Goal: Task Accomplishment & Management: Use online tool/utility

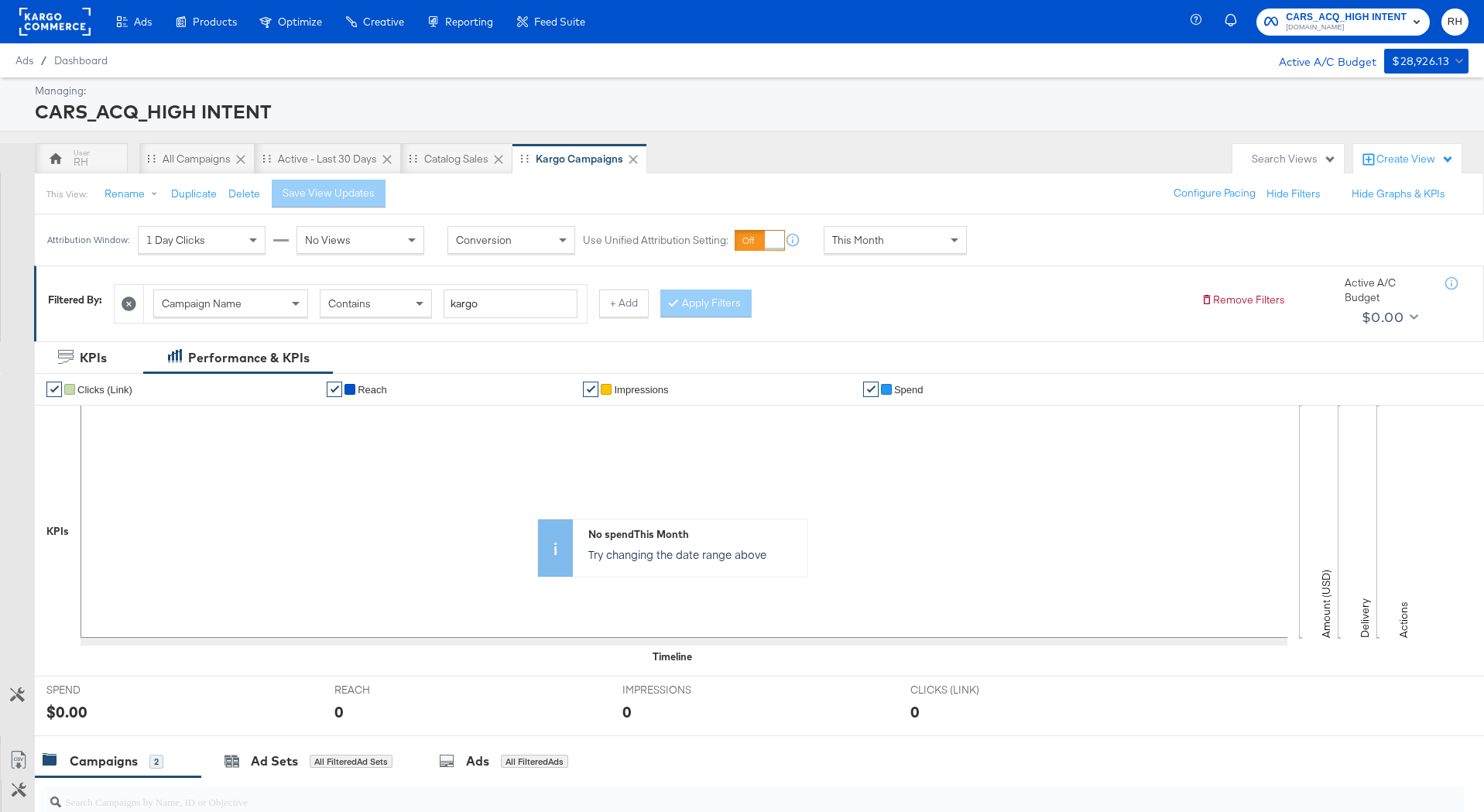
scroll to position [351, 0]
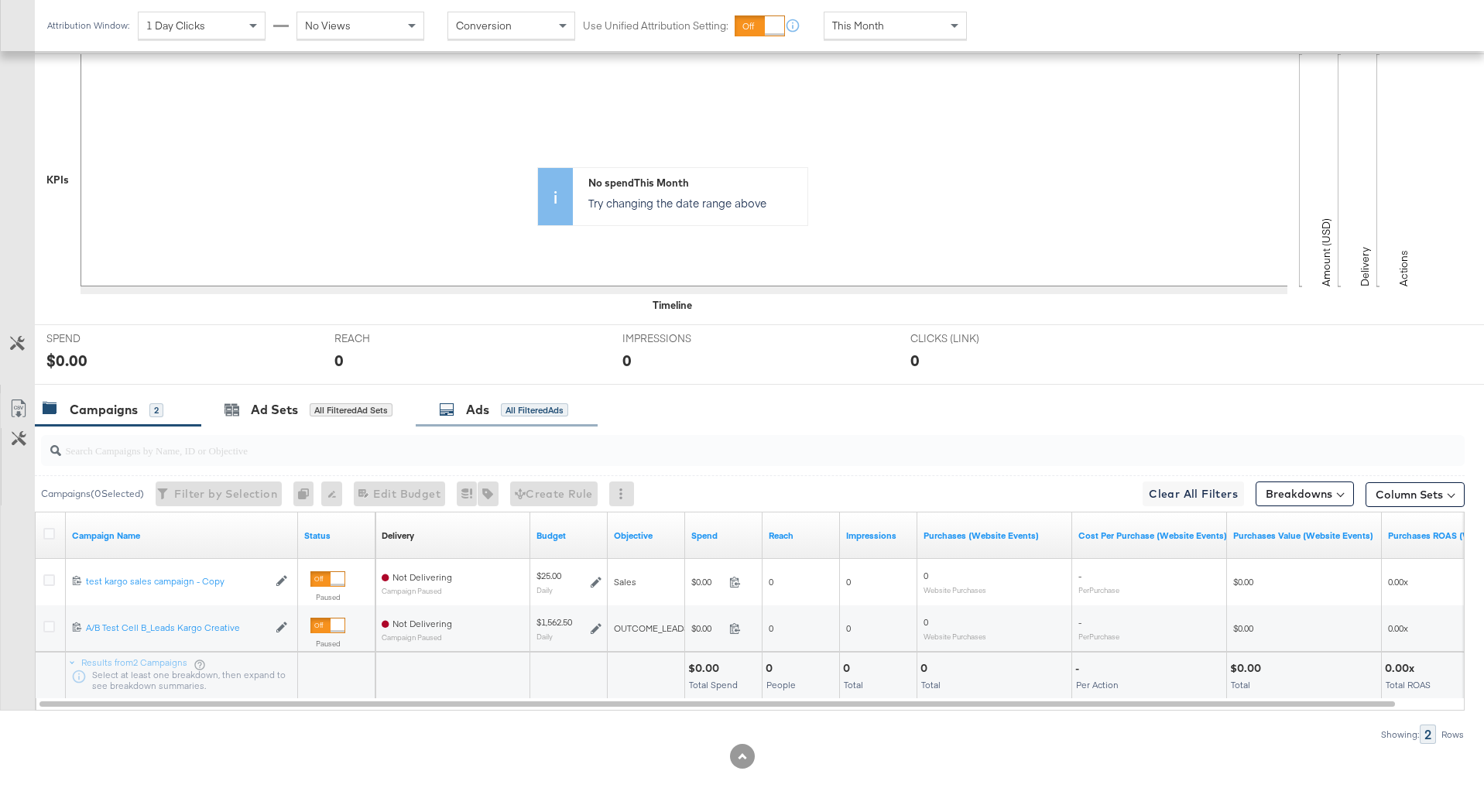
click at [522, 404] on div "All Filtered Ads" at bounding box center [534, 410] width 67 height 14
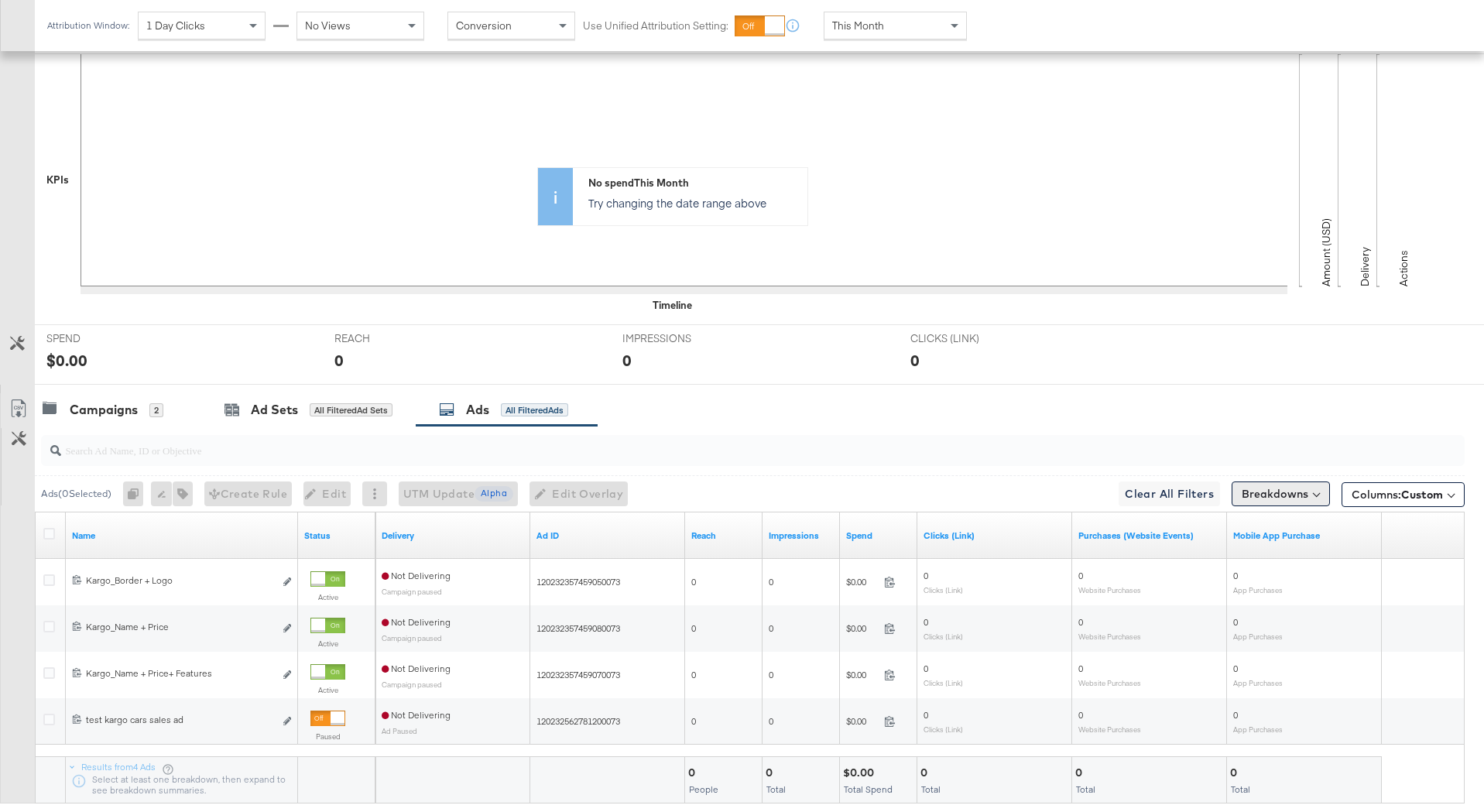
click at [1263, 493] on button "Breakdowns" at bounding box center [1280, 493] width 98 height 25
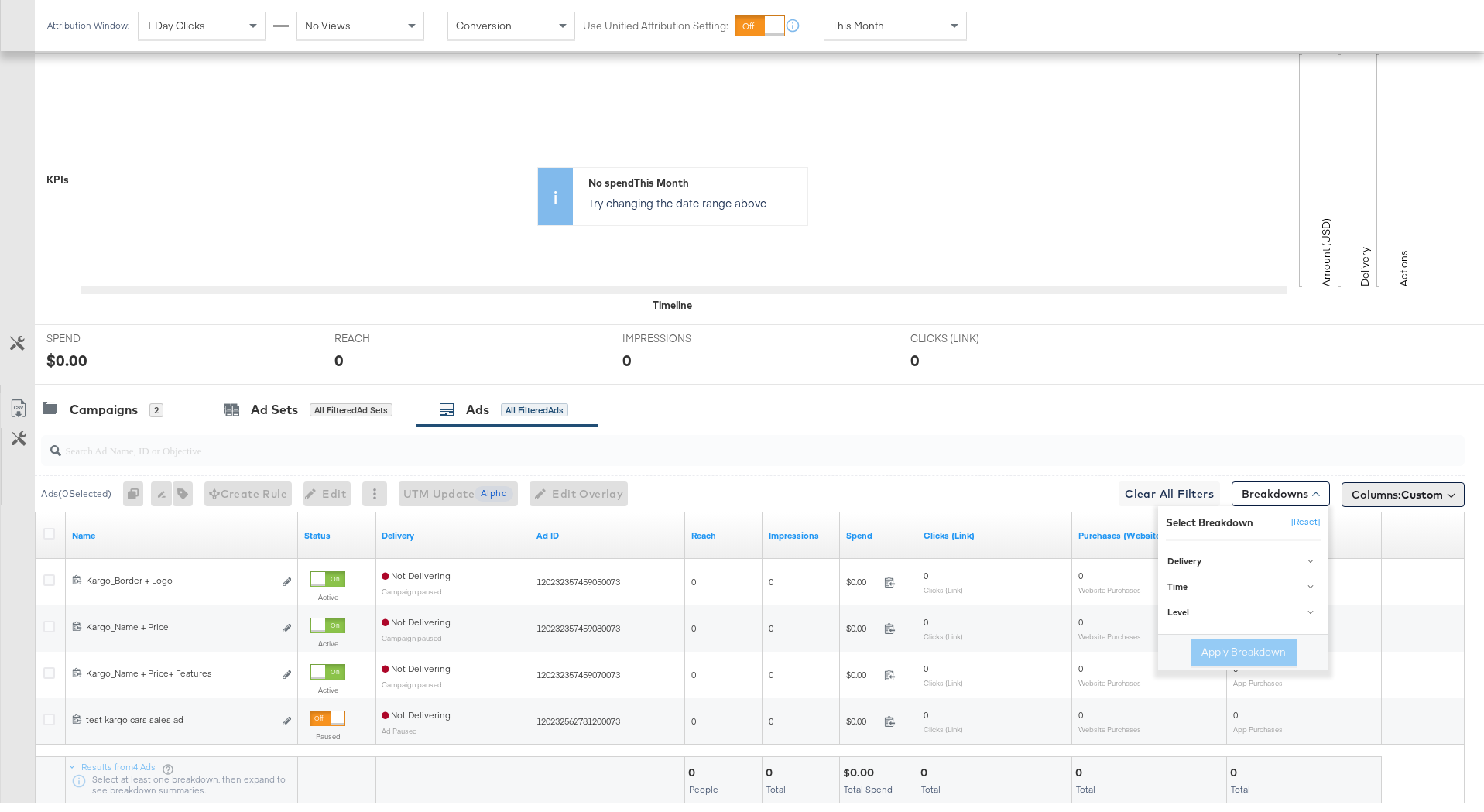
click at [1345, 493] on button "Columns: Custom" at bounding box center [1403, 494] width 123 height 25
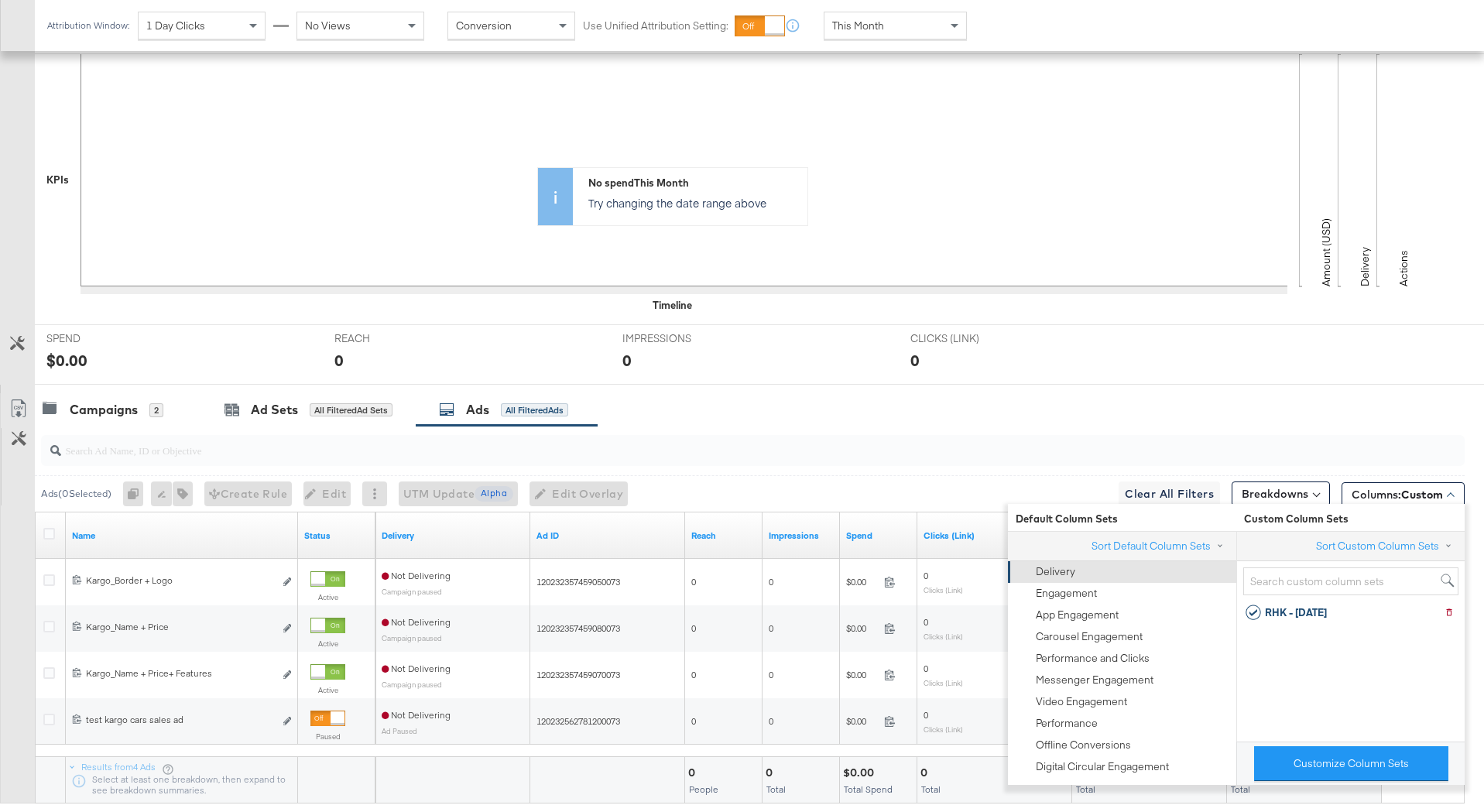
click at [1159, 572] on div "Delivery" at bounding box center [1121, 572] width 209 height 22
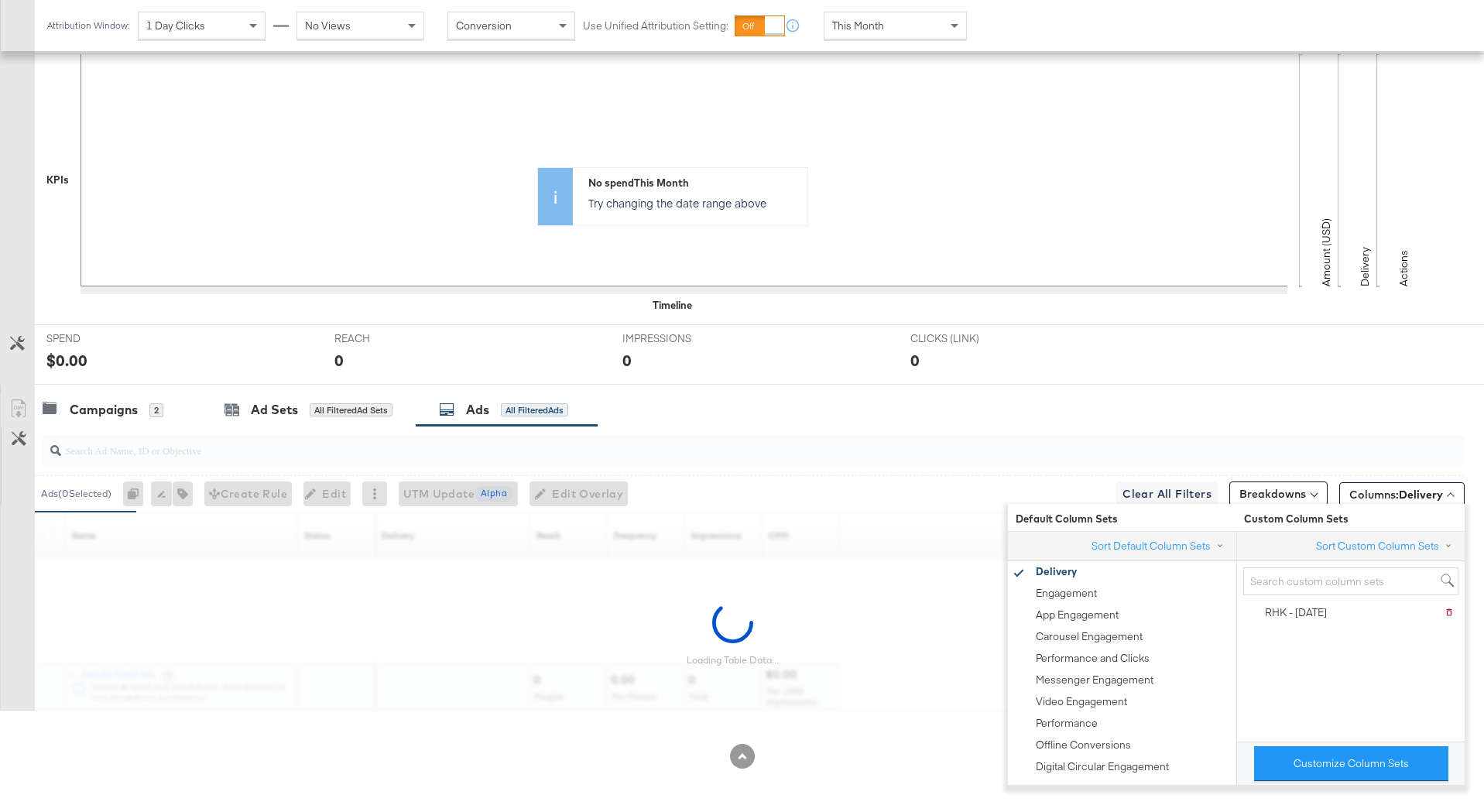
click at [1161, 382] on div "CLICKS (LINK) CLICKS (LINK) 0" at bounding box center [1042, 355] width 288 height 59
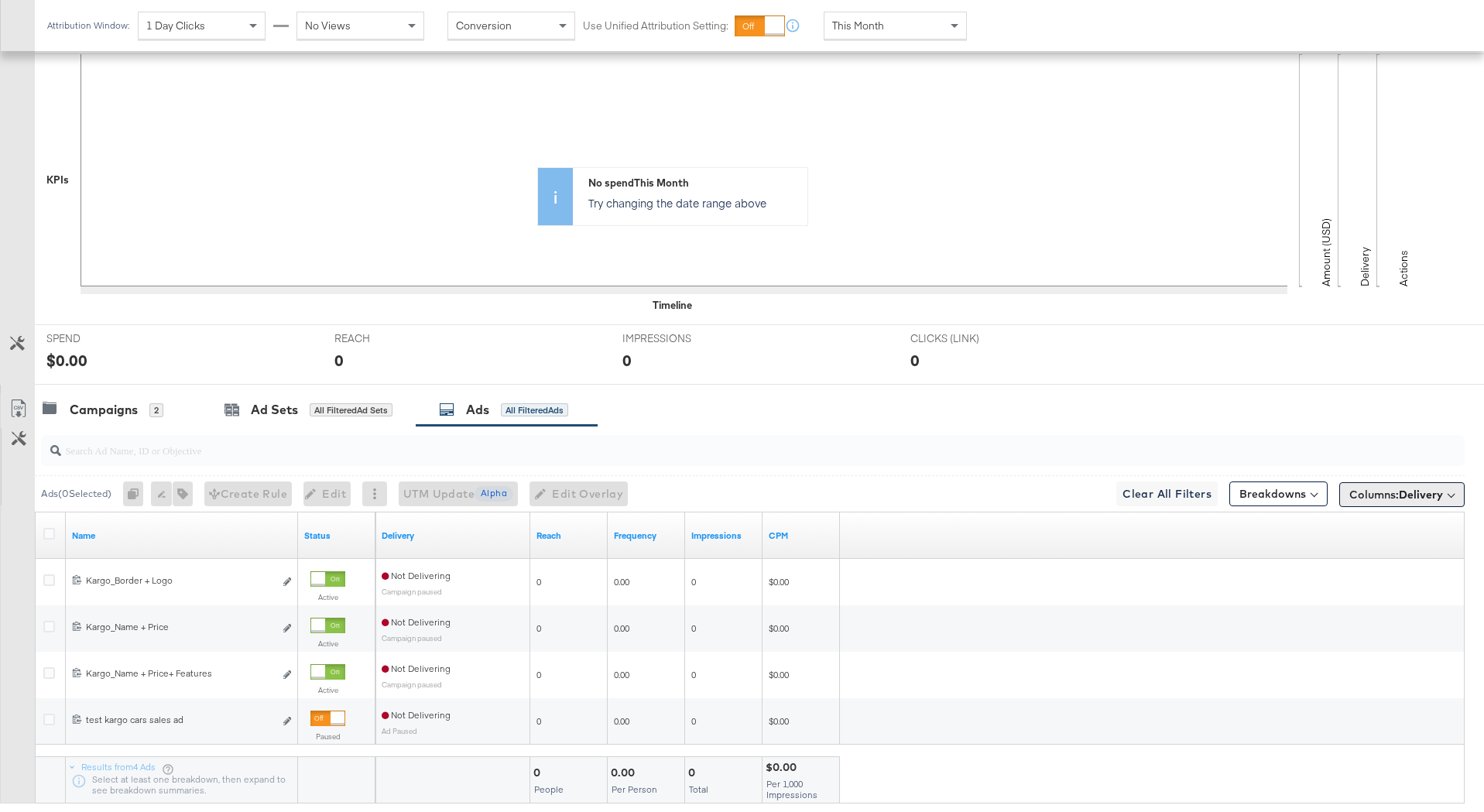
click at [1374, 496] on span "Columns: Delivery" at bounding box center [1396, 494] width 93 height 15
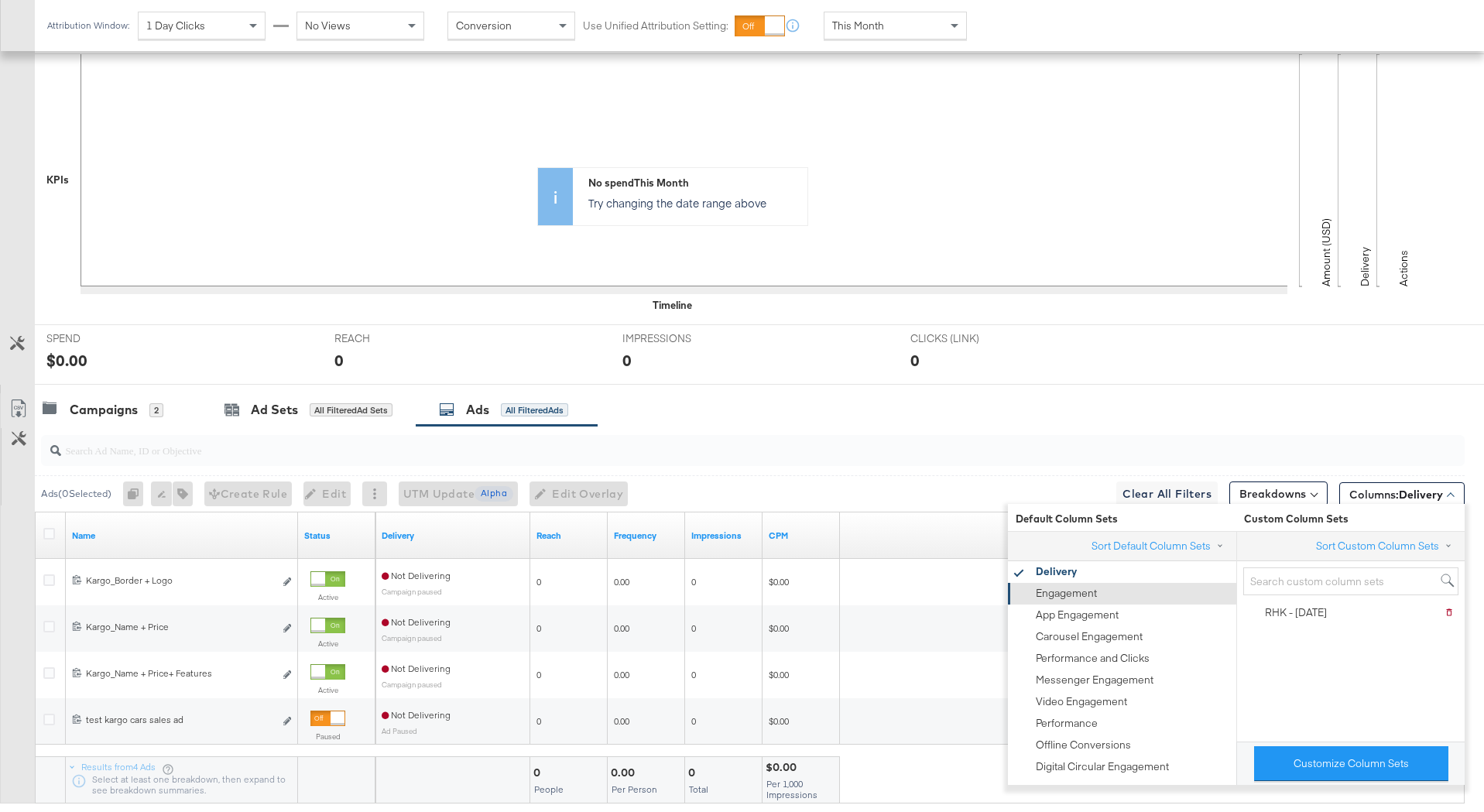
click at [1180, 592] on div "Engagement" at bounding box center [1121, 593] width 209 height 22
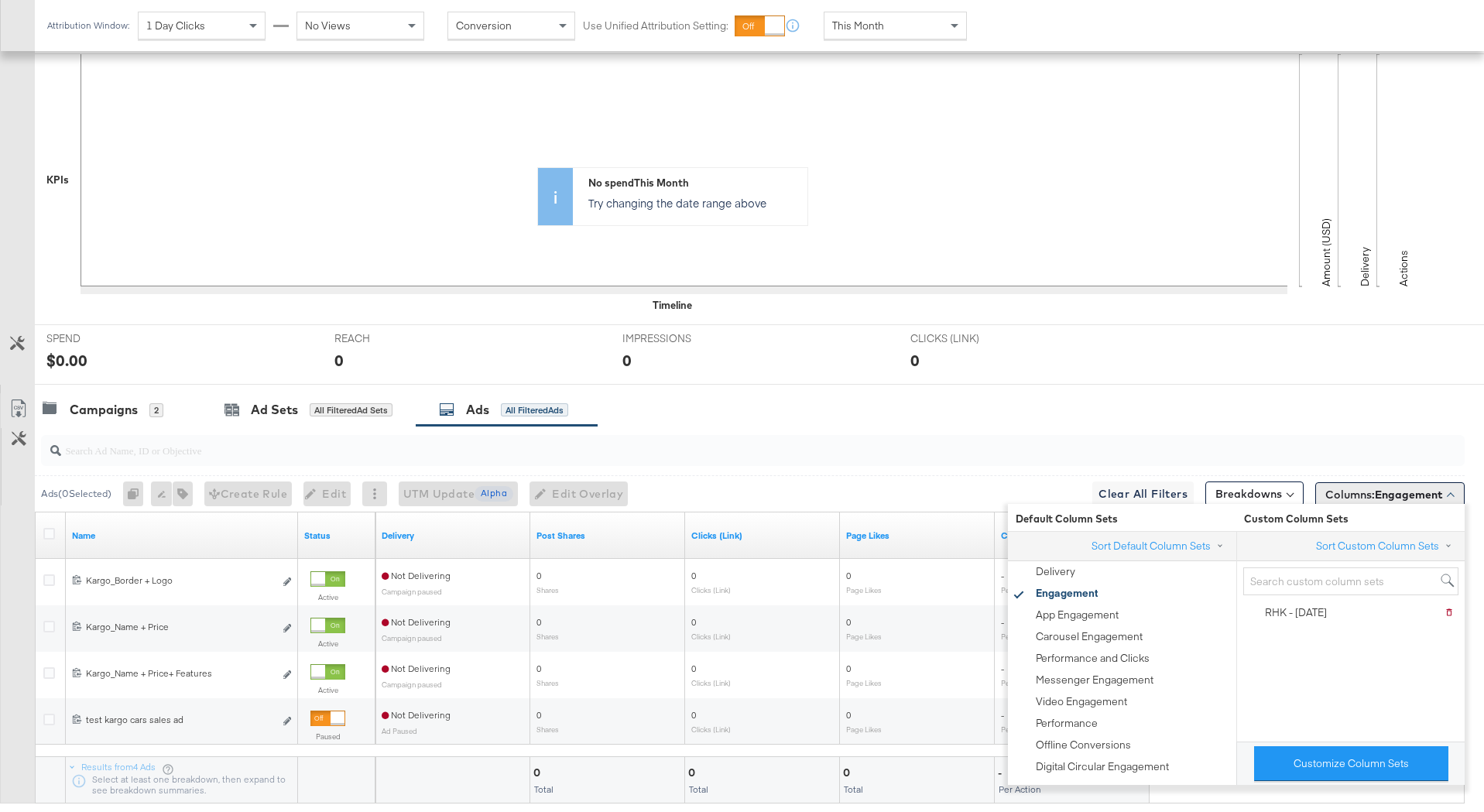
click at [1388, 498] on span "Engagement" at bounding box center [1409, 494] width 68 height 14
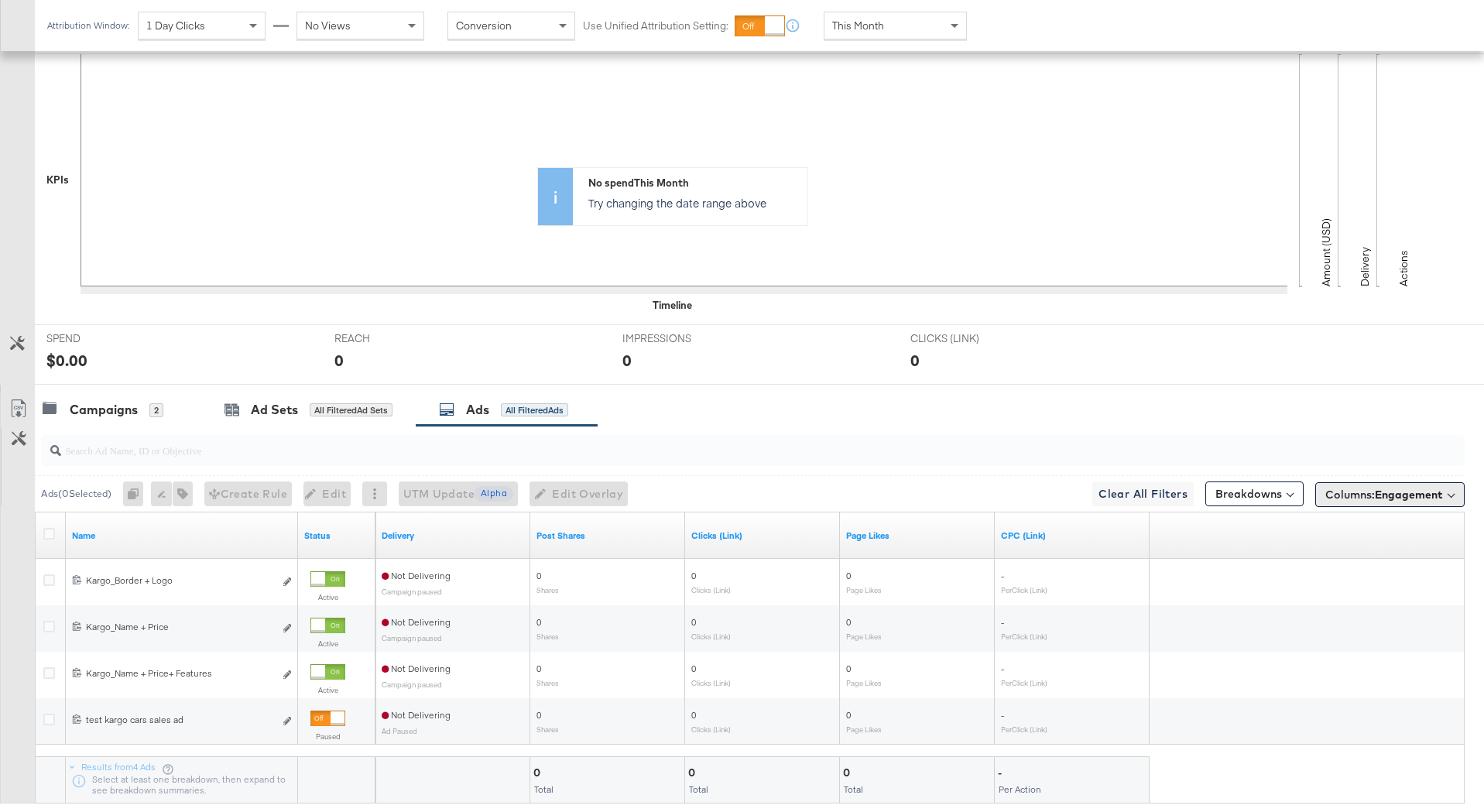
click at [1387, 493] on span "Engagement" at bounding box center [1409, 494] width 68 height 14
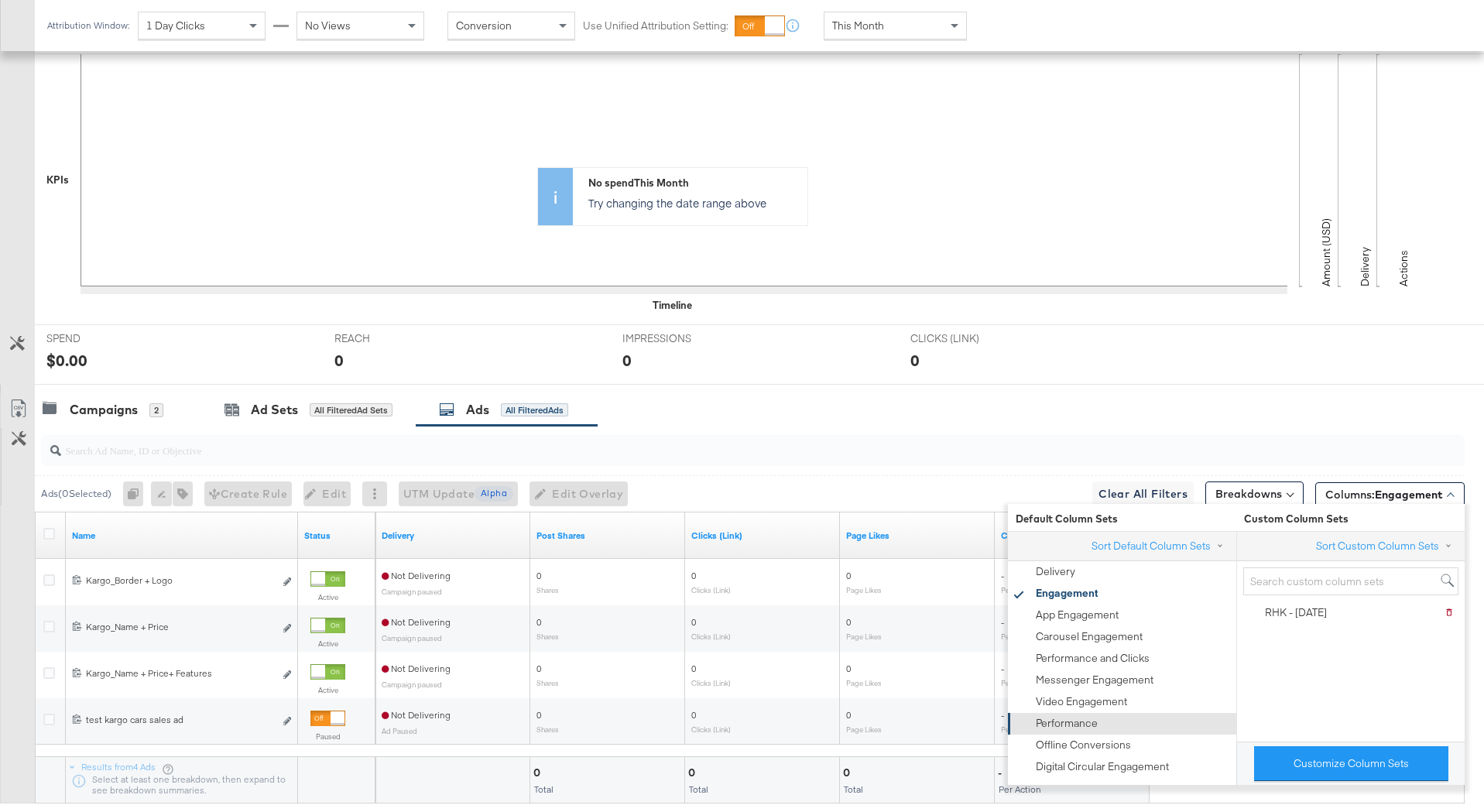
click at [1127, 715] on div "Performance" at bounding box center [1121, 723] width 209 height 22
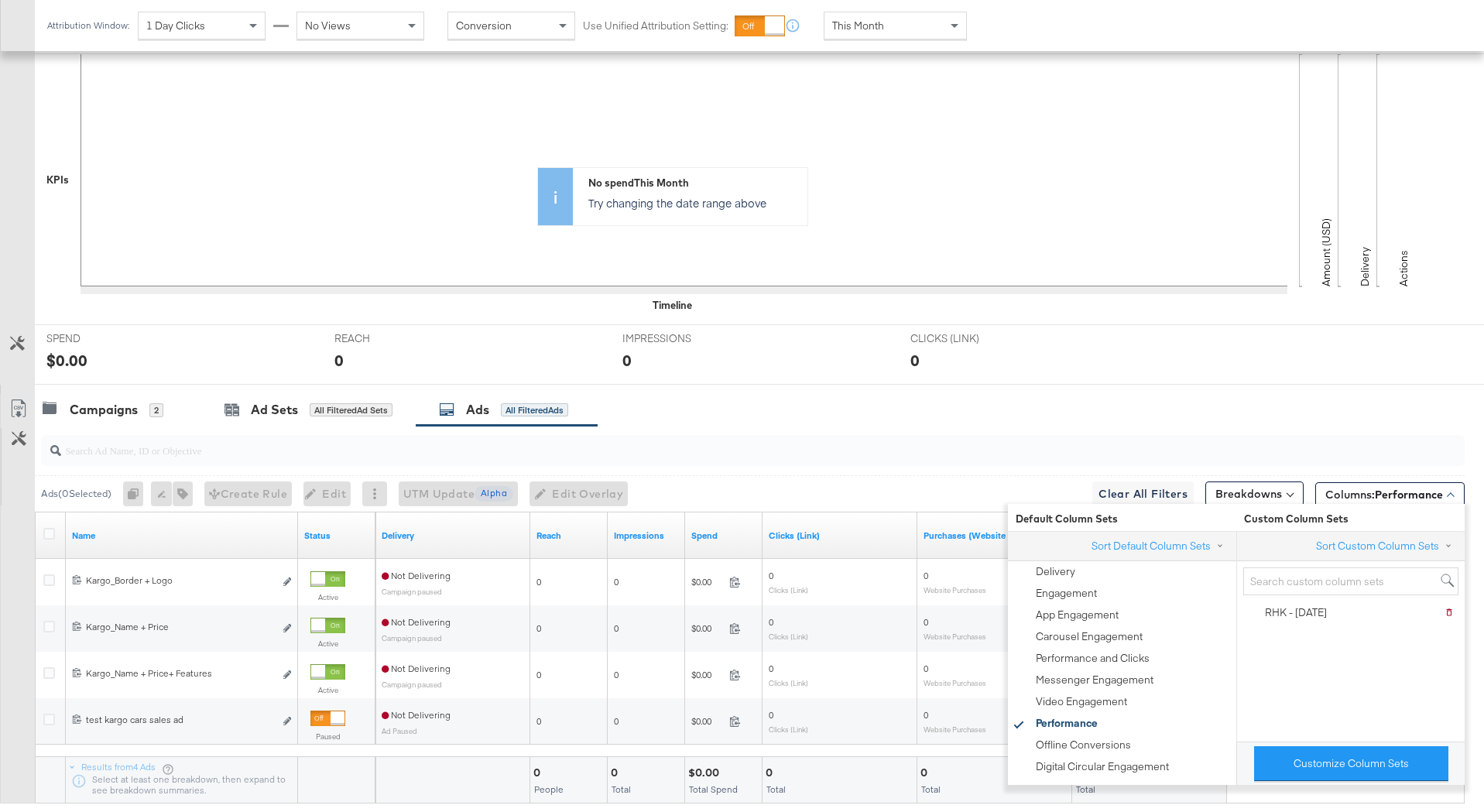
click at [845, 445] on input "search" at bounding box center [698, 444] width 1273 height 30
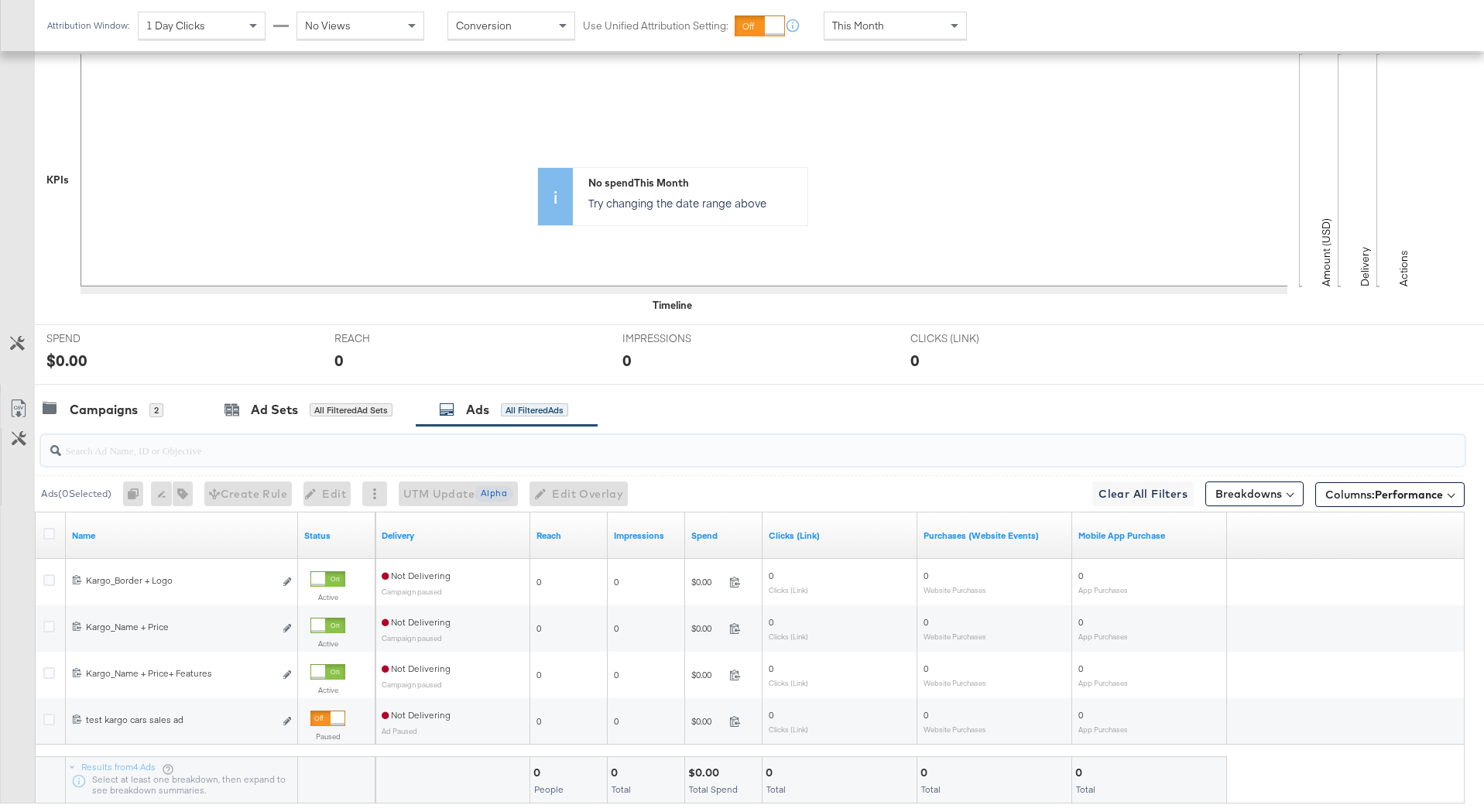
click at [736, 489] on div "Ads ( 0 Selected) 0 Rename 0 ads Tags for 0 campaigns Create Rule Edit 0 ads Ed…" at bounding box center [750, 493] width 1430 height 37
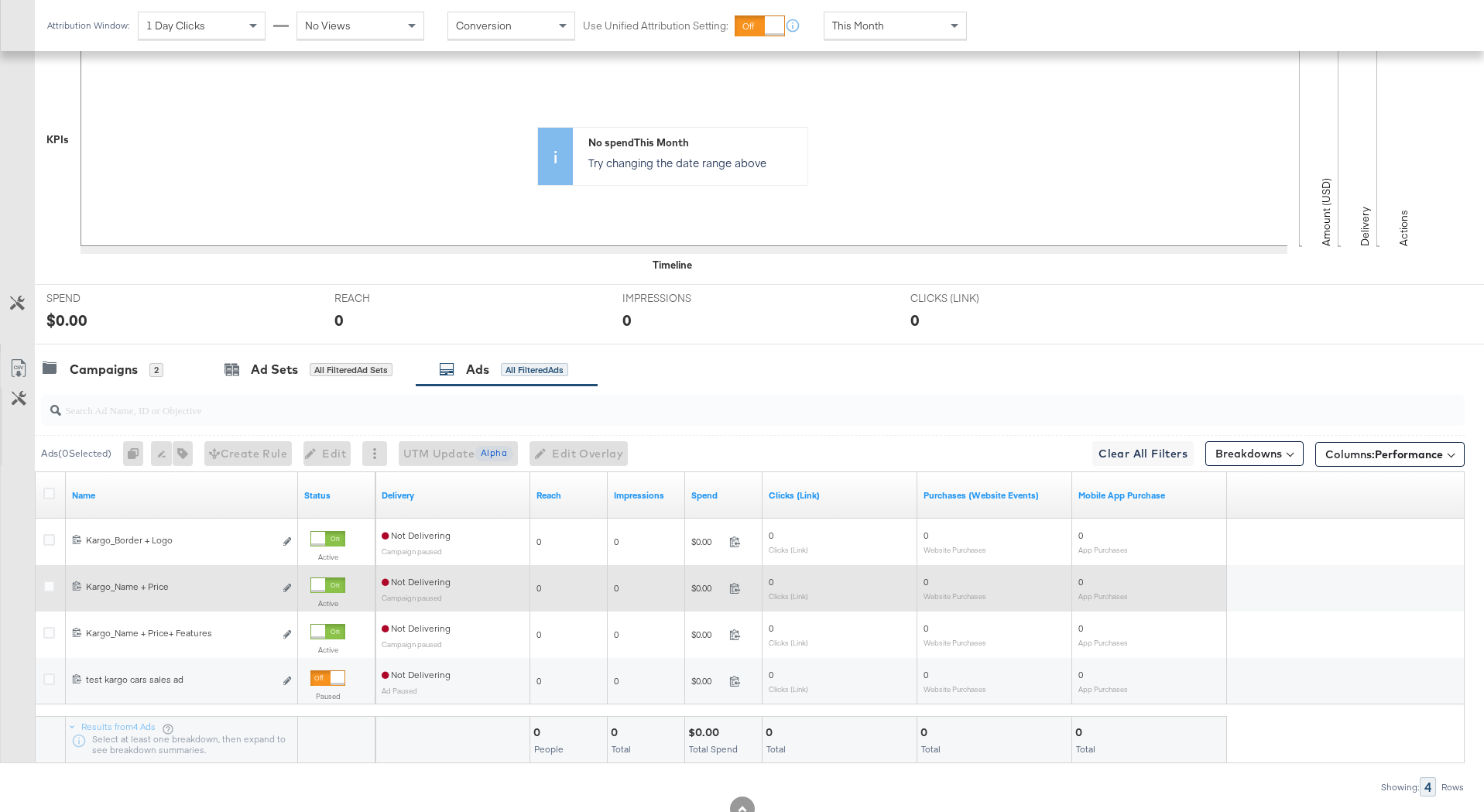
scroll to position [392, 0]
